Goal: Task Accomplishment & Management: Manage account settings

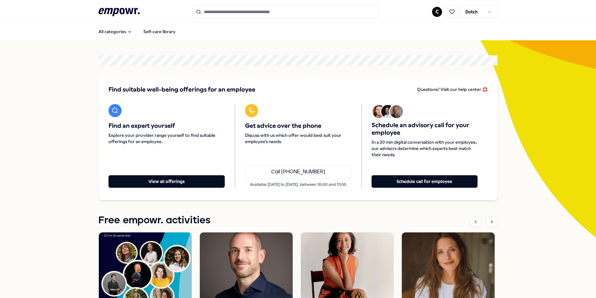
click at [436, 14] on html ".empowr-logo_svg__cls-1{fill:#03032f} C Dutch All categories Self-care library …" at bounding box center [298, 149] width 596 height 298
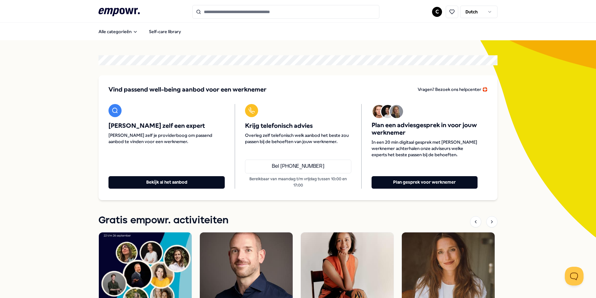
click at [434, 10] on html ".empowr-logo_svg__cls-1{fill:#03032f} C Dutch Alle categorieën Self-care librar…" at bounding box center [298, 149] width 596 height 298
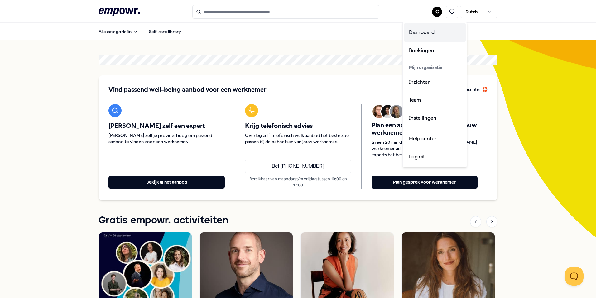
click at [429, 38] on div "Dashboard" at bounding box center [435, 32] width 62 height 18
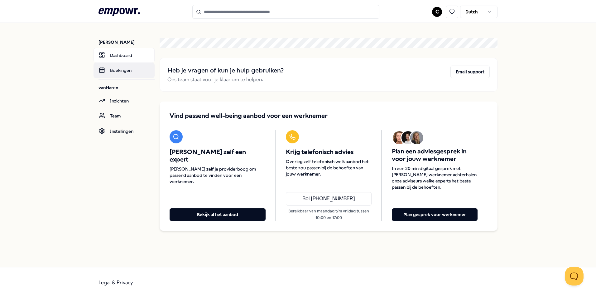
click at [130, 72] on link "Boekingen" at bounding box center [124, 70] width 61 height 15
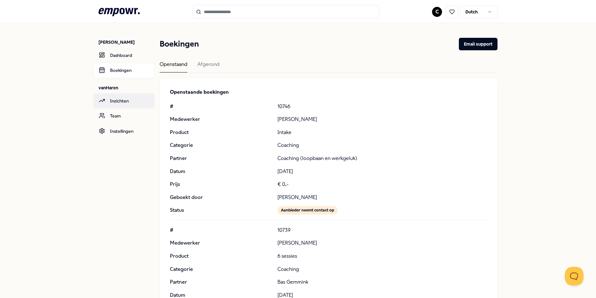
click at [130, 103] on link "Inzichten" at bounding box center [124, 100] width 61 height 15
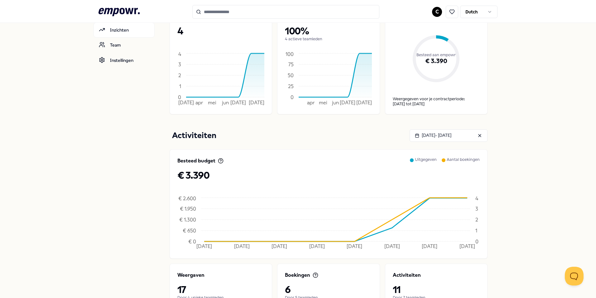
scroll to position [14, 0]
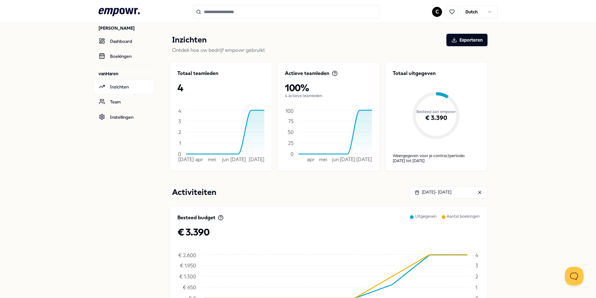
click at [447, 100] on div "€ 3.390" at bounding box center [436, 118] width 87 height 42
click at [132, 56] on link "Boekingen" at bounding box center [124, 56] width 61 height 15
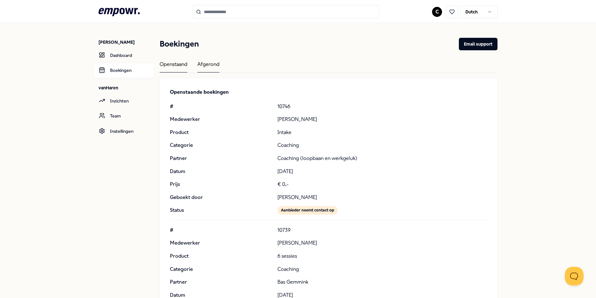
click at [213, 65] on div "Afgerond" at bounding box center [208, 66] width 22 height 12
click at [174, 65] on div "Openstaand" at bounding box center [174, 66] width 28 height 12
click at [122, 56] on link "Dashboard" at bounding box center [124, 55] width 61 height 15
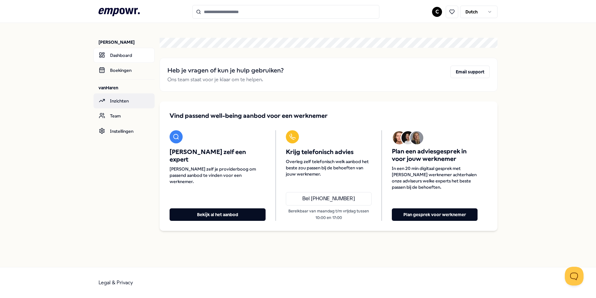
click at [127, 100] on link "Inzichten" at bounding box center [124, 100] width 61 height 15
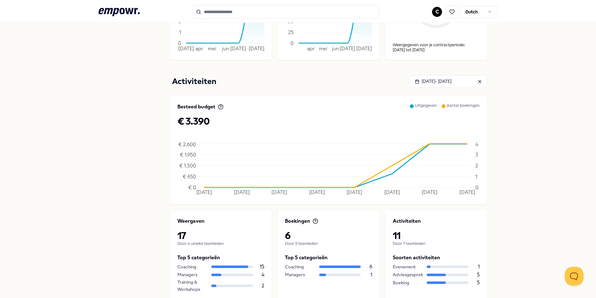
click at [457, 19] on header ".empowr-logo_svg__cls-1{fill:#03032f} C Dutch" at bounding box center [298, 11] width 596 height 23
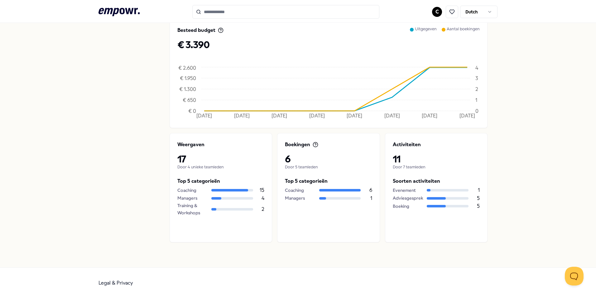
click at [289, 165] on p "Door 5 teamleden" at bounding box center [328, 166] width 87 height 5
click at [315, 144] on icon at bounding box center [315, 144] width 1 height 2
click at [300, 195] on div "Managers" at bounding box center [300, 197] width 30 height 7
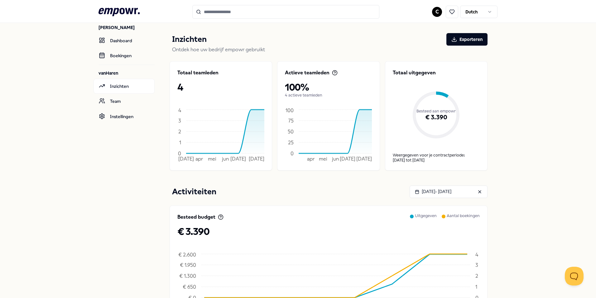
scroll to position [14, 0]
click at [128, 64] on nav "[PERSON_NAME] Dashboard Boekingen vanHaren Inzichten Team Instellingen" at bounding box center [127, 231] width 56 height 445
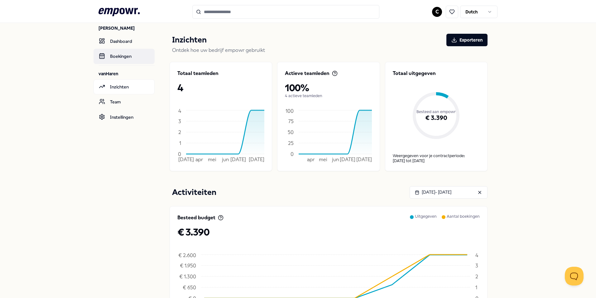
click at [124, 54] on link "Boekingen" at bounding box center [124, 56] width 61 height 15
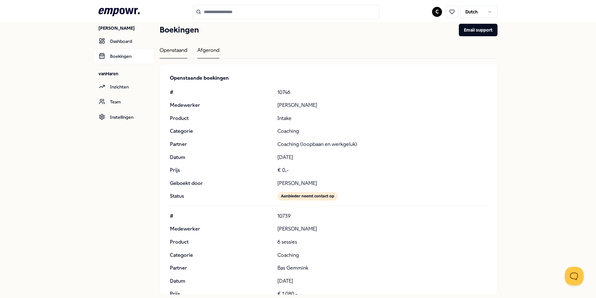
click at [210, 54] on div "Afgerond" at bounding box center [208, 52] width 22 height 12
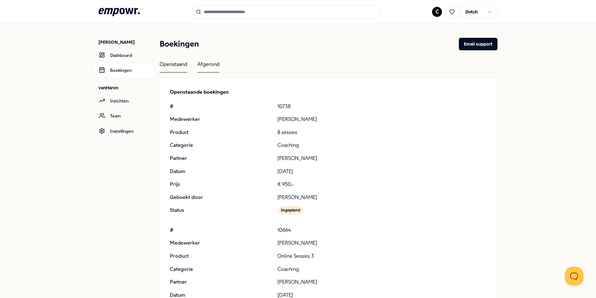
click at [166, 65] on div "Openstaand" at bounding box center [174, 66] width 28 height 12
